Goal: Answer question/provide support

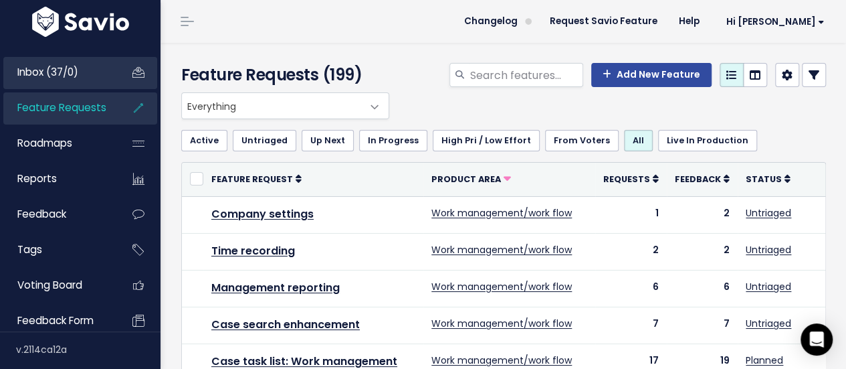
click at [56, 69] on span "Inbox (37/0)" at bounding box center [47, 72] width 61 height 14
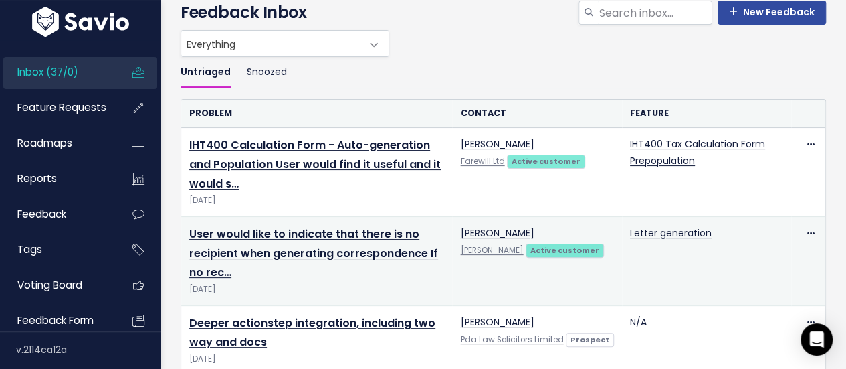
scroll to position [63, 0]
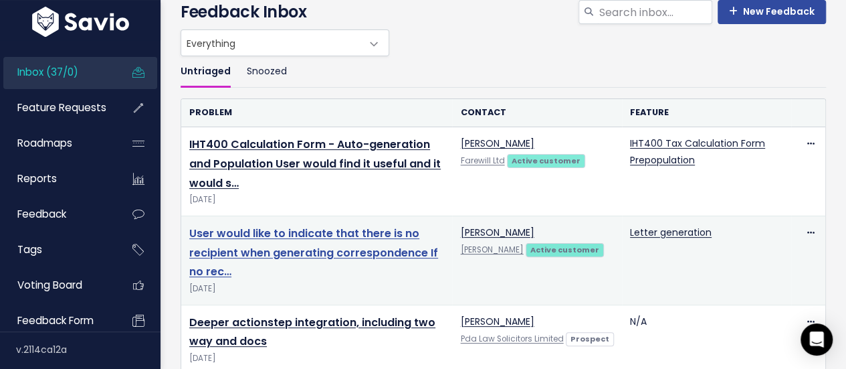
click at [383, 236] on link "User would like to indicate that there is no recipient when generating correspo…" at bounding box center [313, 252] width 249 height 54
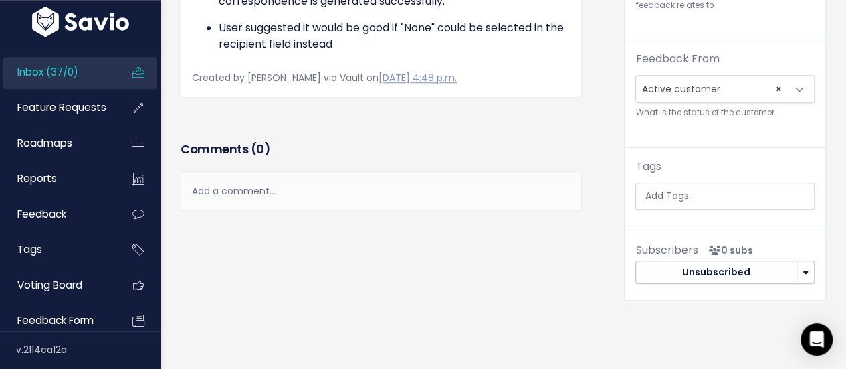
scroll to position [575, 0]
click at [264, 211] on div "Add a comment..." at bounding box center [381, 190] width 401 height 39
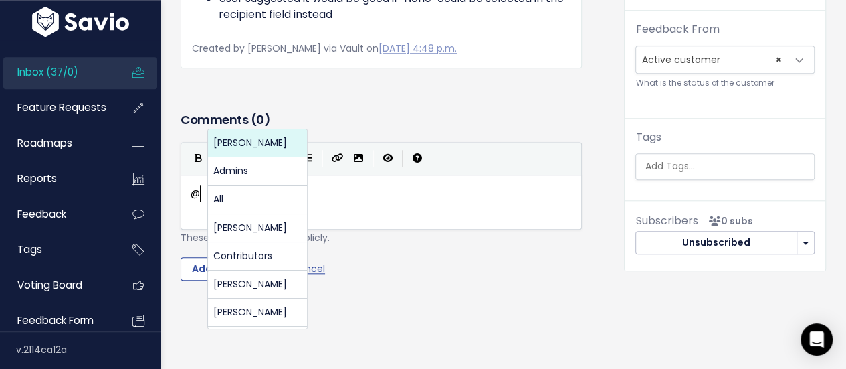
scroll to position [4, 11]
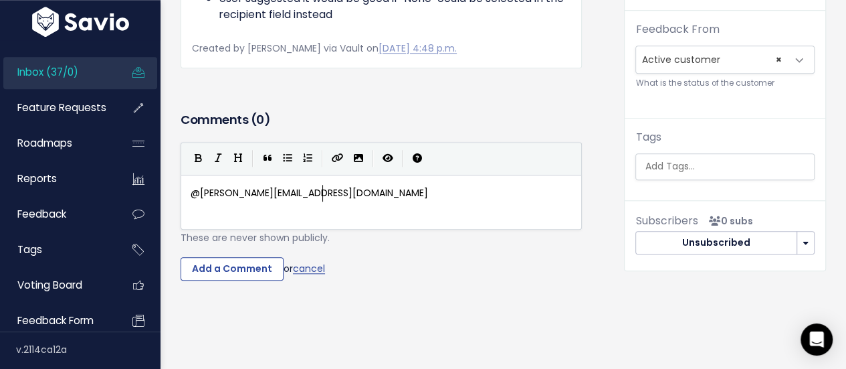
type textarea "@[PERSON_NAME][EMAIL_ADDRESS][DOMAIN_NAME] The user has thte"
type textarea "e oop"
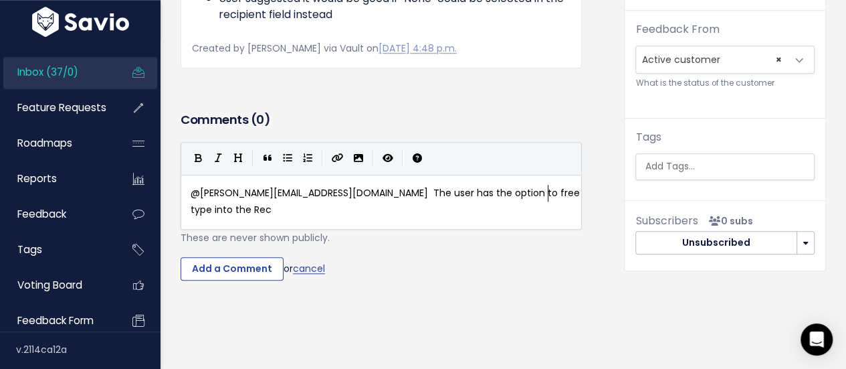
type textarea "ption to free type into the [PERSON_NAME]"
type textarea "pient field even if ht"
type textarea "the individual /"
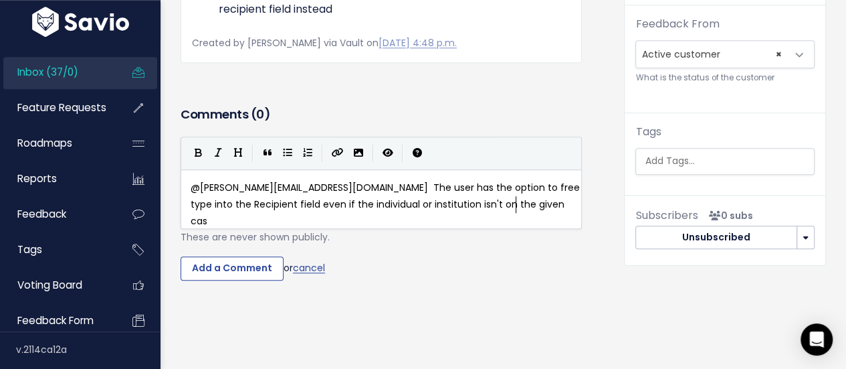
scroll to position [4, 163]
type textarea "or institution isn't on the given case. Doign"
type textarea "ng this would all"
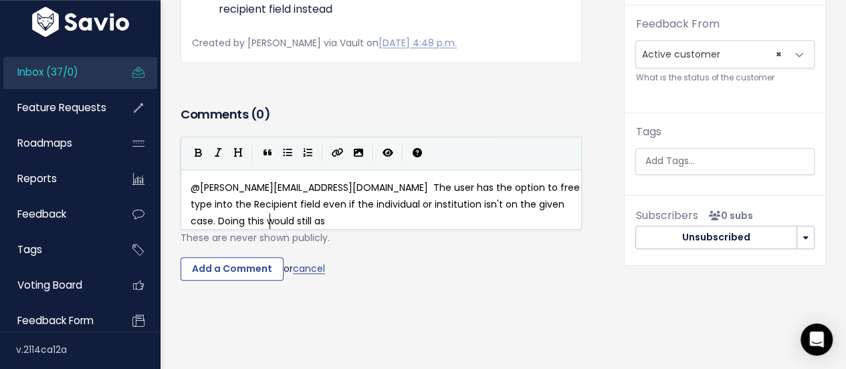
type textarea "still ass"
type textarea "allow the correspondenec"
type textarea "c"
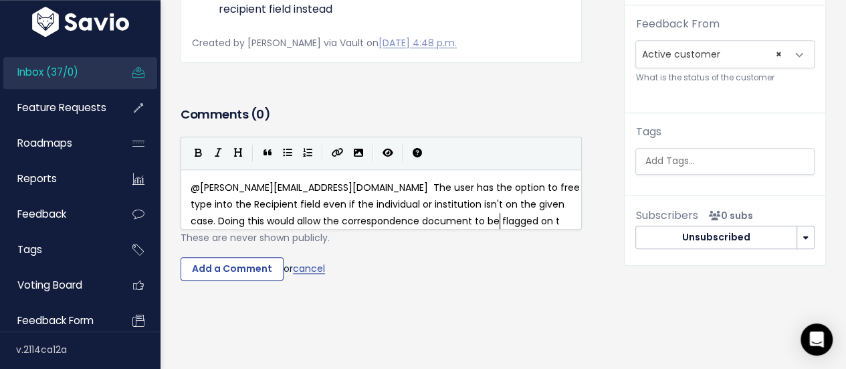
type textarea "ce document to be flagged on te"
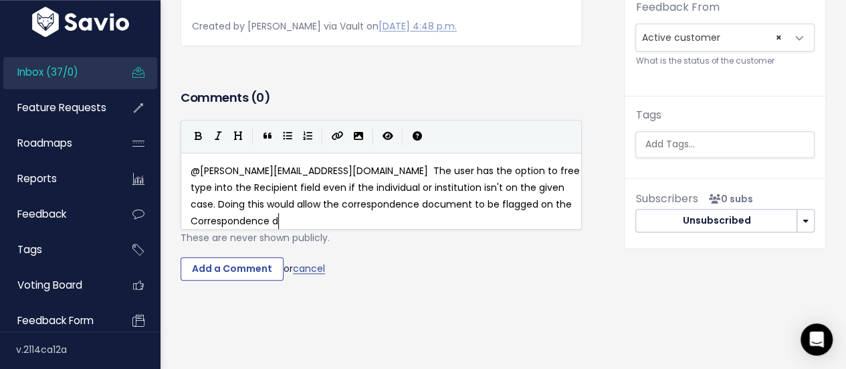
scroll to position [4, 112]
type textarea "he Correspondence das"
type textarea "overview as being"
type textarea "g"
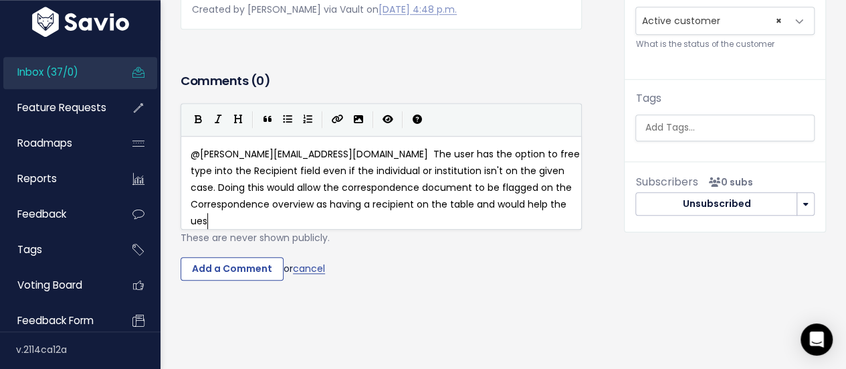
scroll to position [4, 258]
type textarea "having a recipient on the table and would help the uesr"
type textarea "sers work managemn"
type textarea "ent knowing hta"
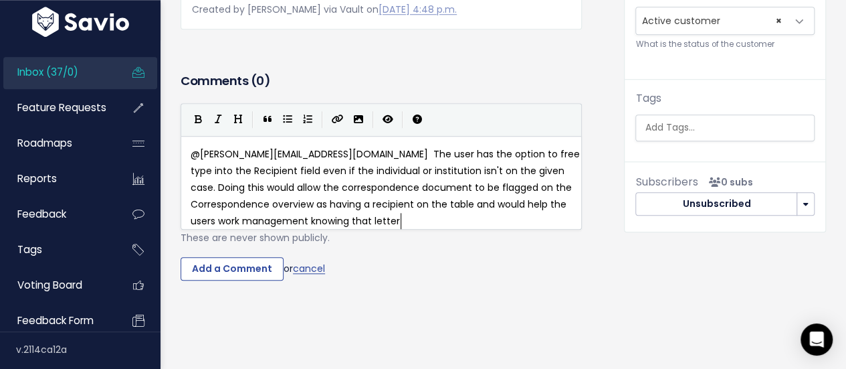
scroll to position [4, 48]
type textarea "that letter has been sent"
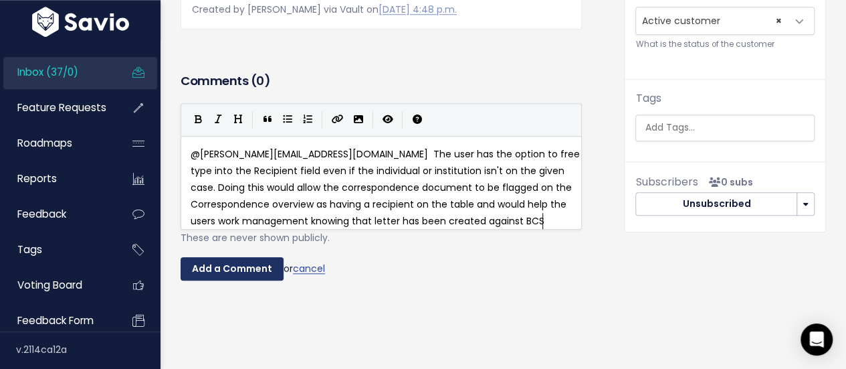
type textarea "created against BCS"
click at [241, 268] on input "Add a Comment" at bounding box center [232, 269] width 103 height 24
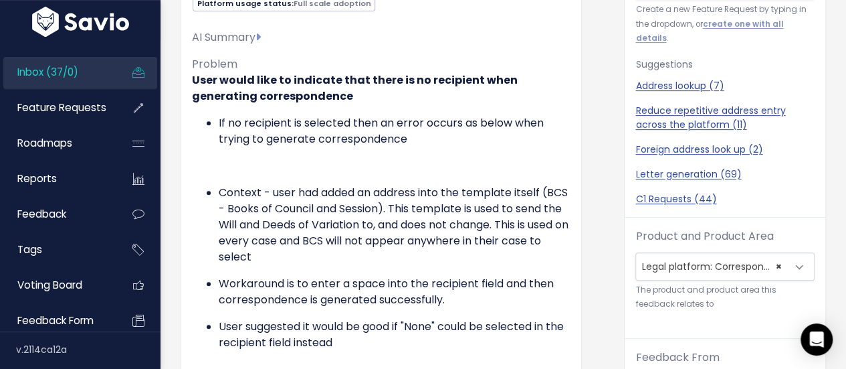
scroll to position [217, 0]
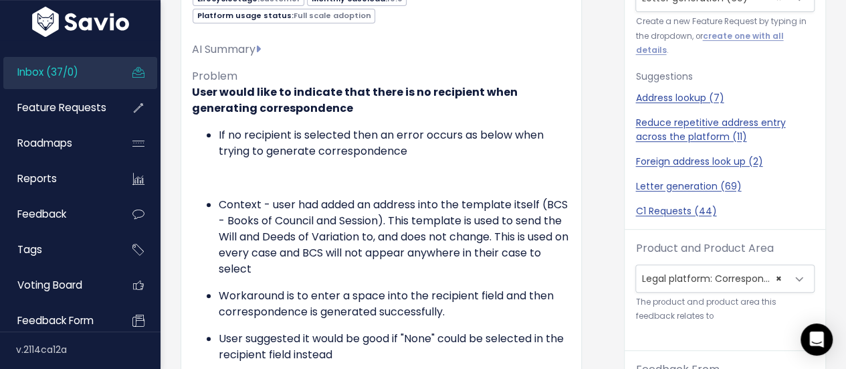
click at [31, 67] on span "Inbox (37/0)" at bounding box center [47, 72] width 61 height 14
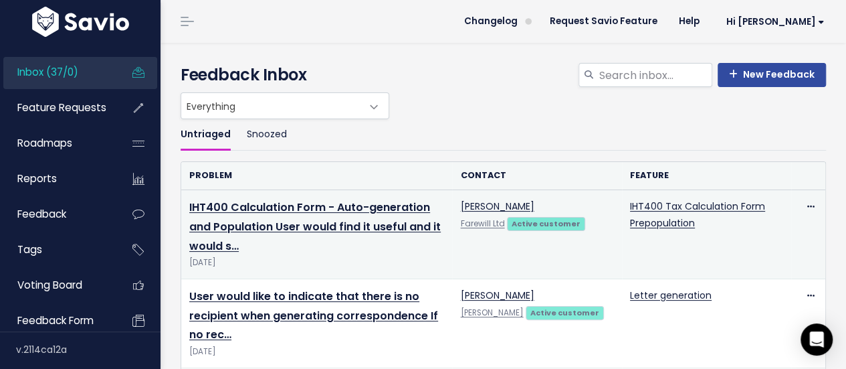
click at [311, 214] on td "IHT400 Calculation Form - Auto-generation and Population User would find it use…" at bounding box center [316, 234] width 271 height 89
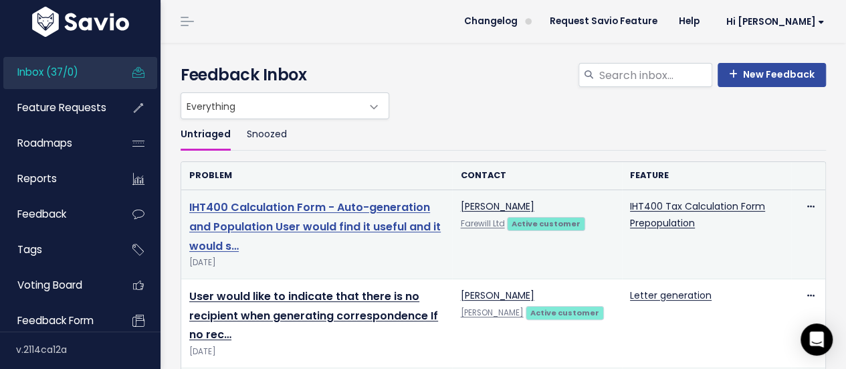
click at [315, 207] on link "IHT400 Calculation Form - Auto-generation and Population User would find it use…" at bounding box center [315, 226] width 252 height 54
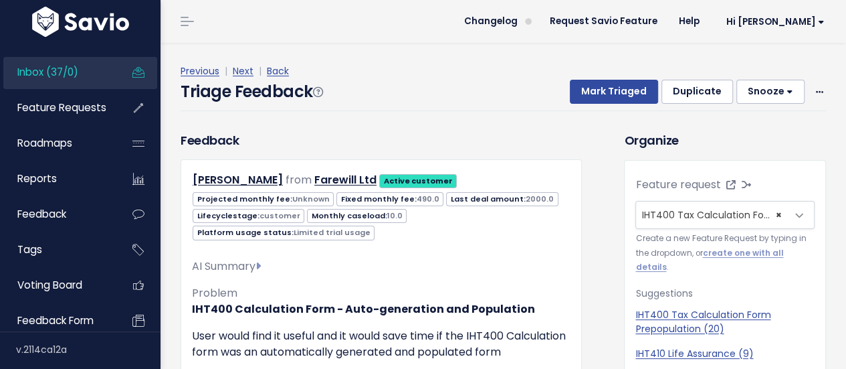
scroll to position [44, 0]
